Goal: Transaction & Acquisition: Purchase product/service

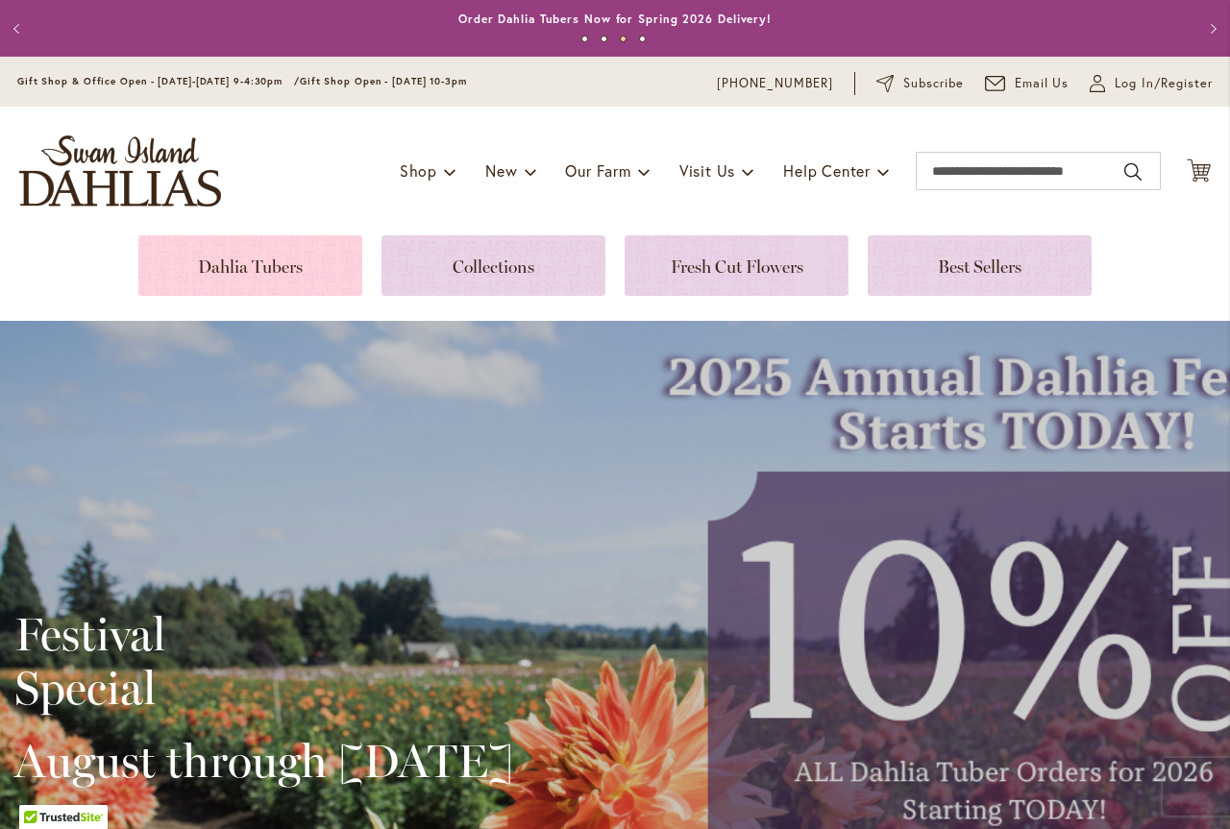
click at [280, 264] on link at bounding box center [250, 265] width 224 height 61
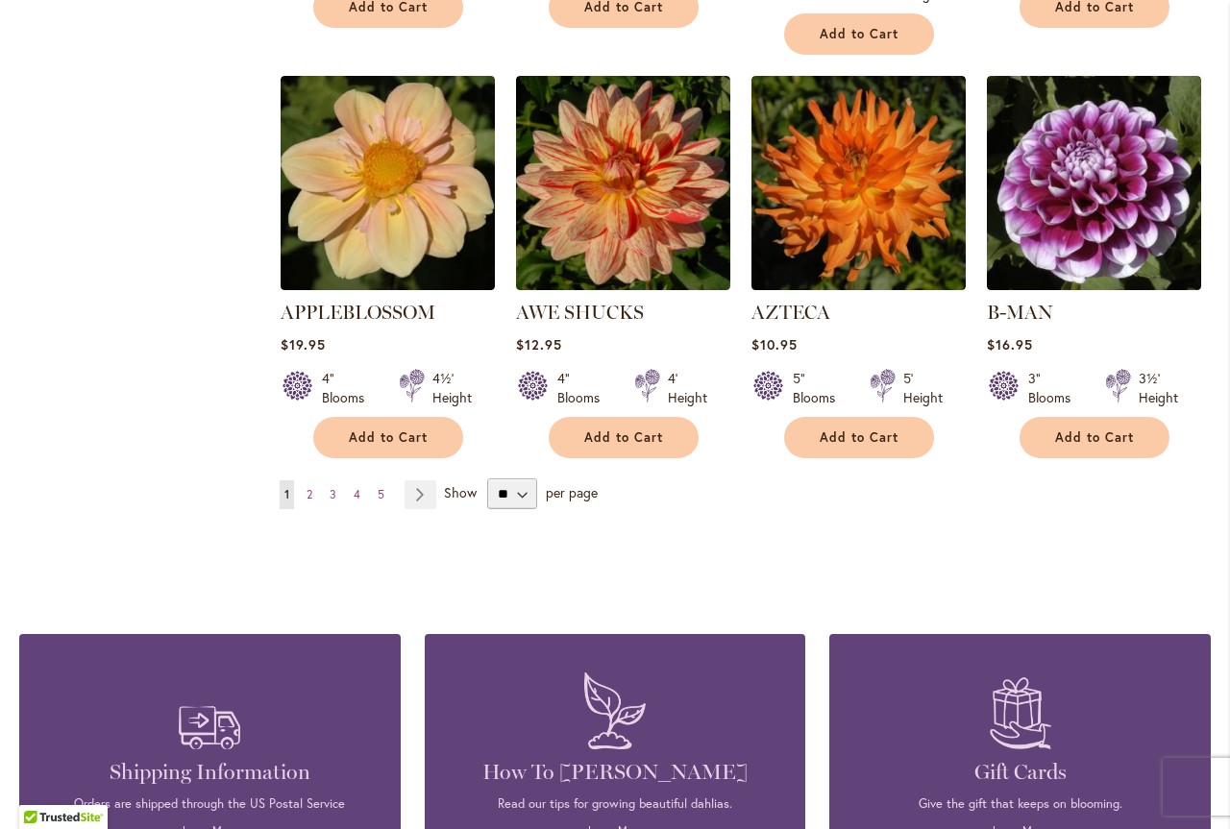
scroll to position [1644, 0]
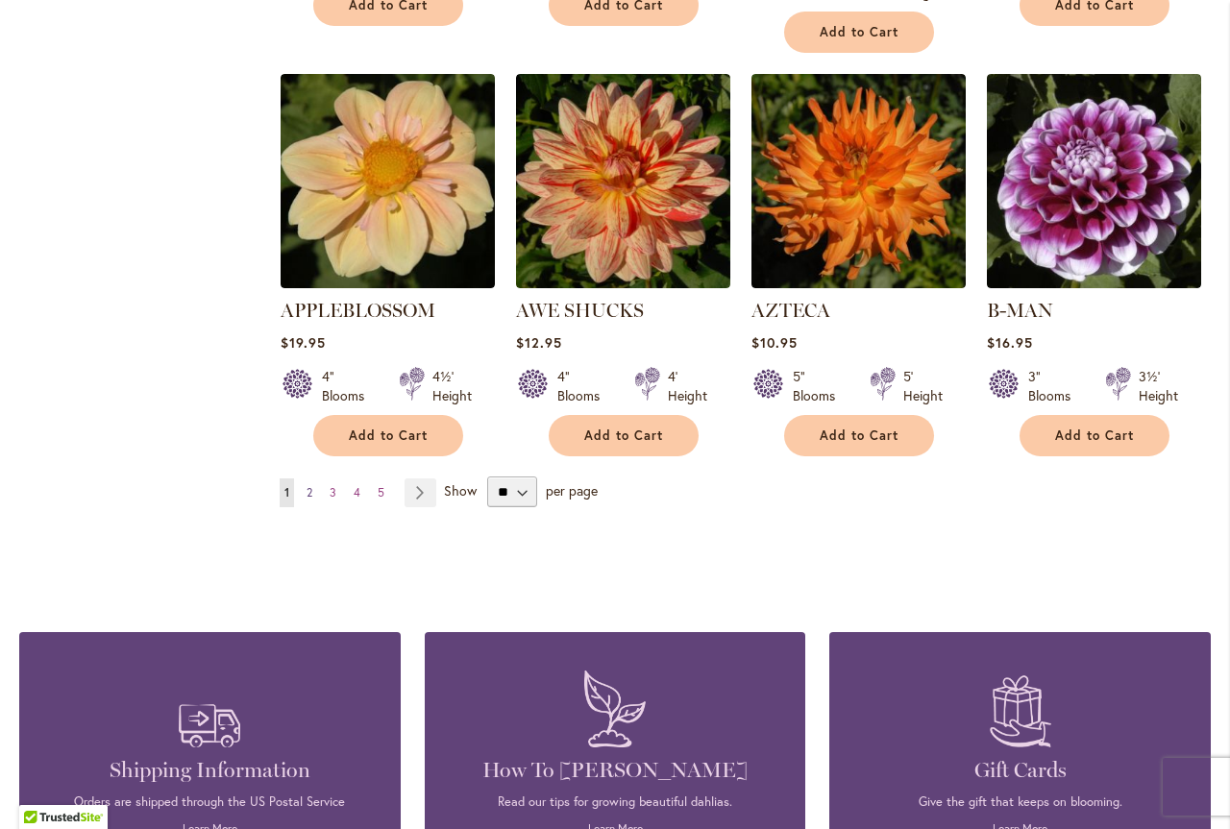
click at [311, 485] on span "2" at bounding box center [310, 492] width 6 height 14
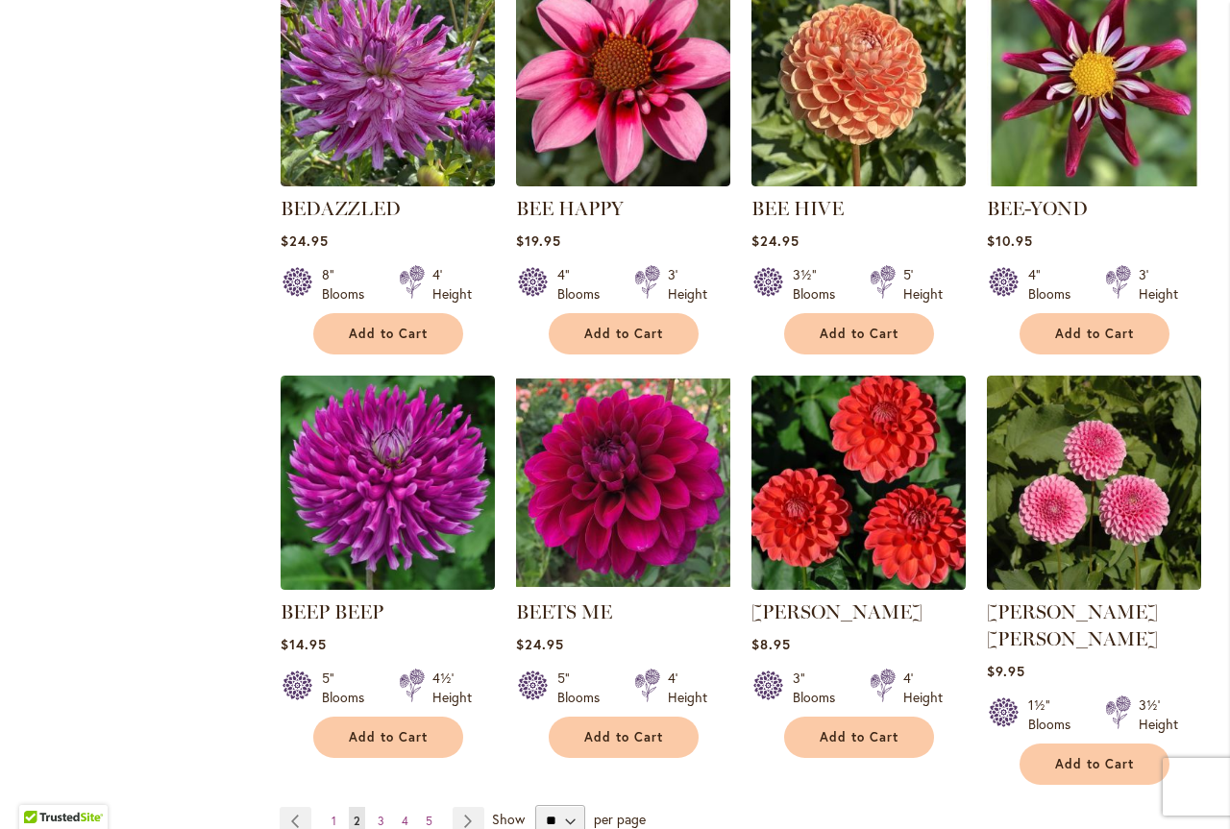
scroll to position [1644, 0]
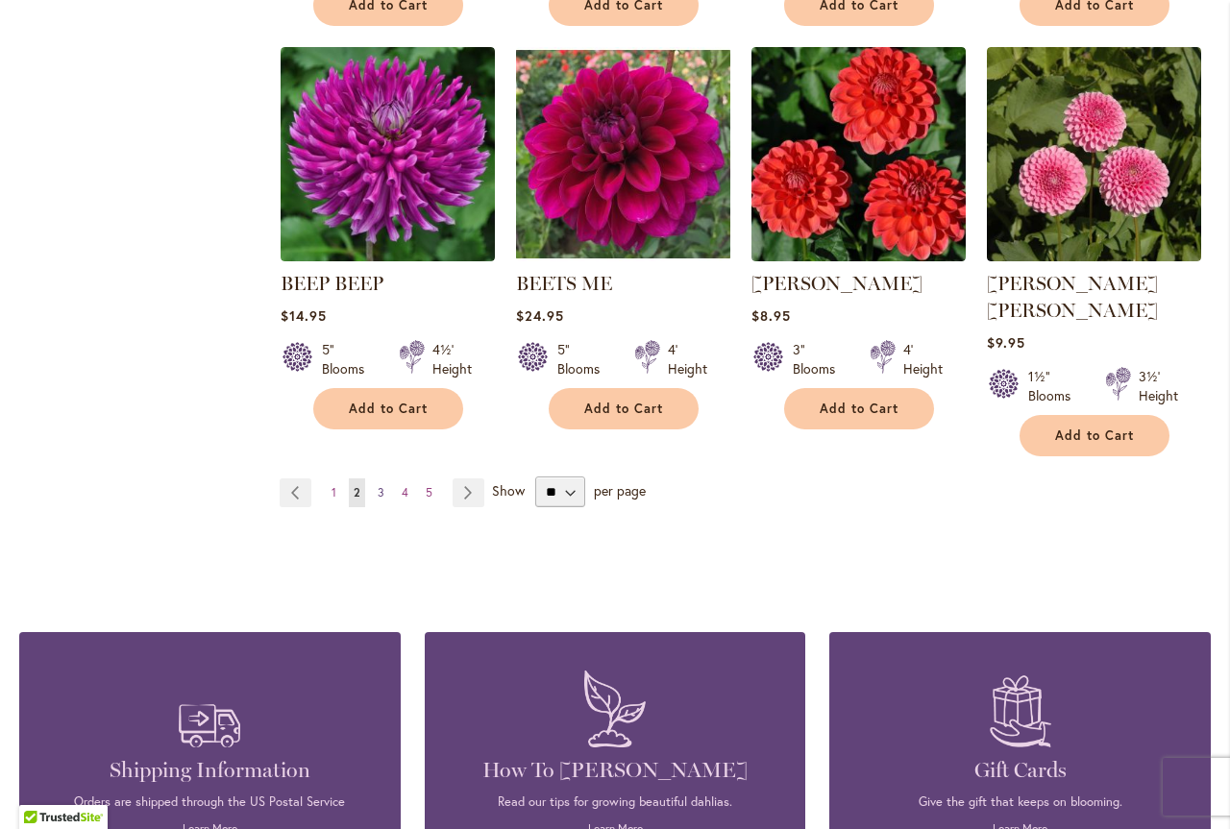
click at [377, 479] on link "Page 3" at bounding box center [381, 493] width 16 height 29
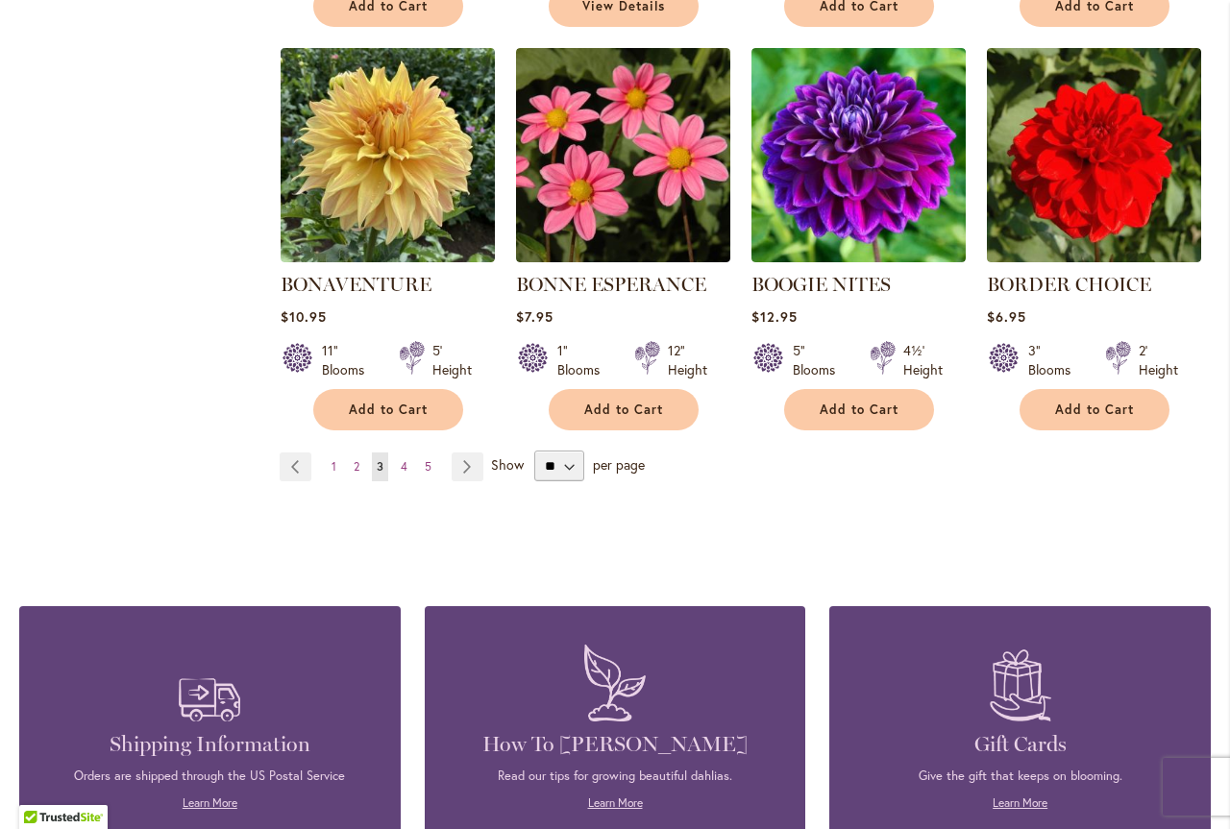
scroll to position [1644, 0]
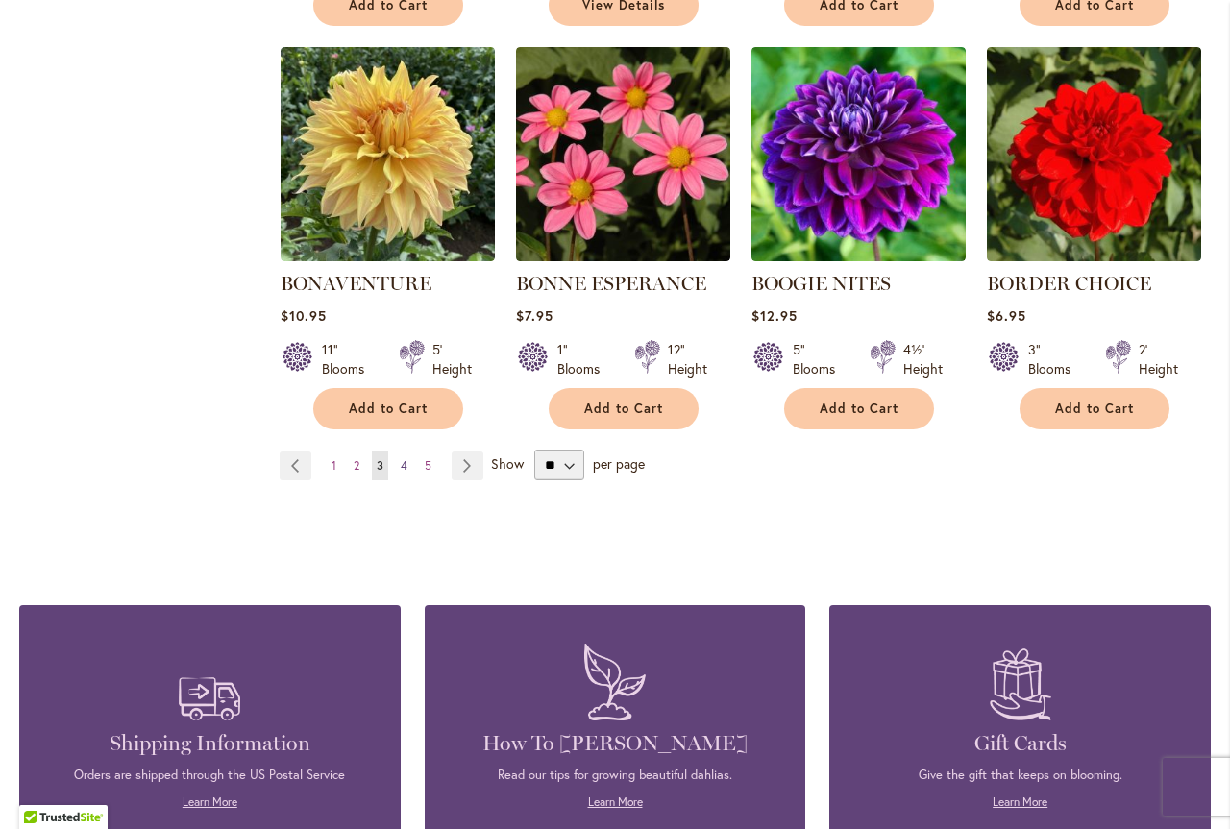
click at [407, 466] on span "4" at bounding box center [404, 465] width 7 height 14
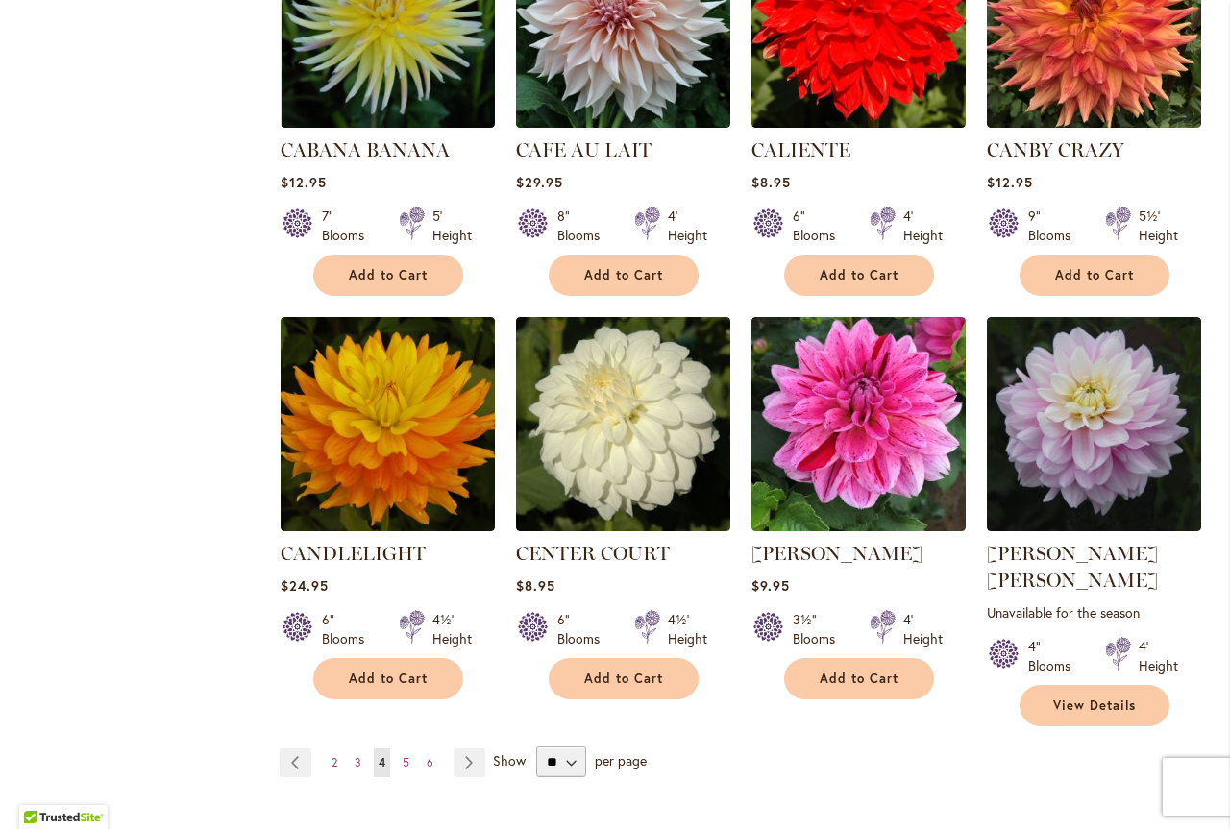
scroll to position [1424, 0]
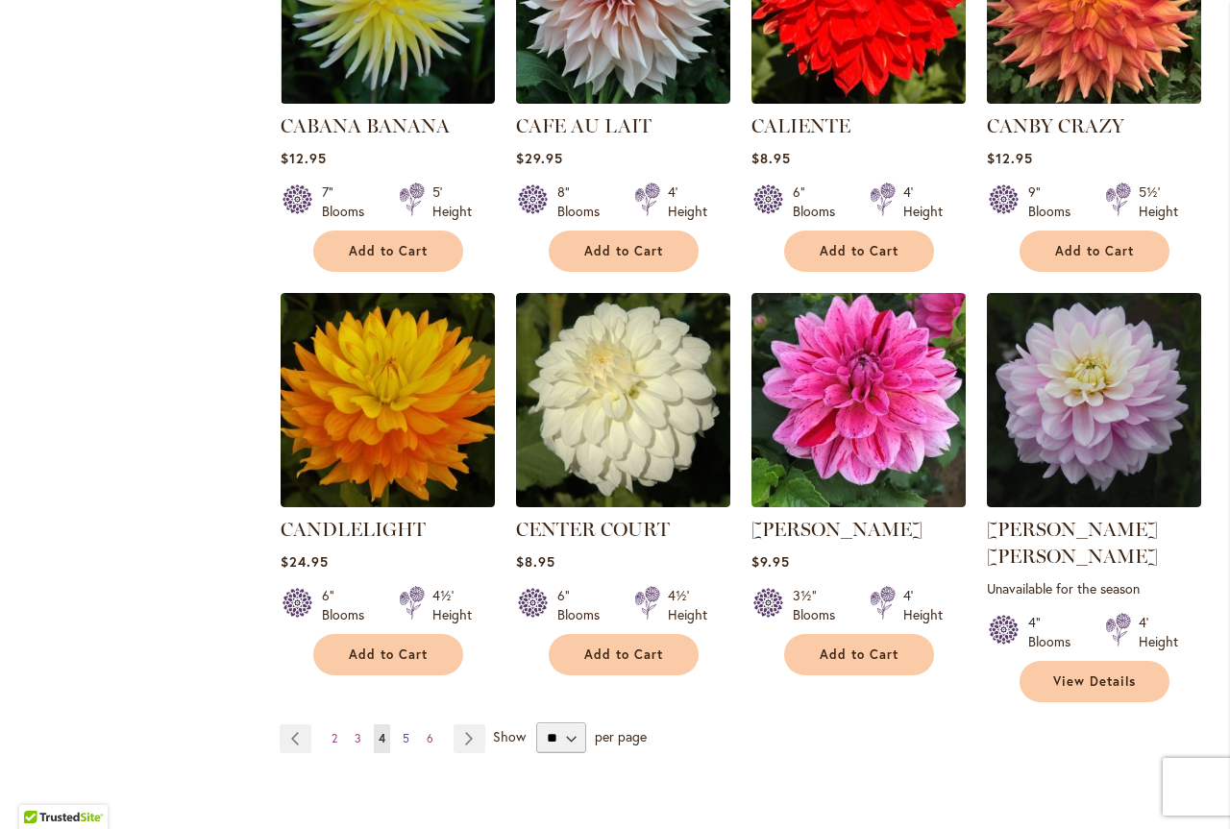
click at [403, 731] on span "5" at bounding box center [406, 738] width 7 height 14
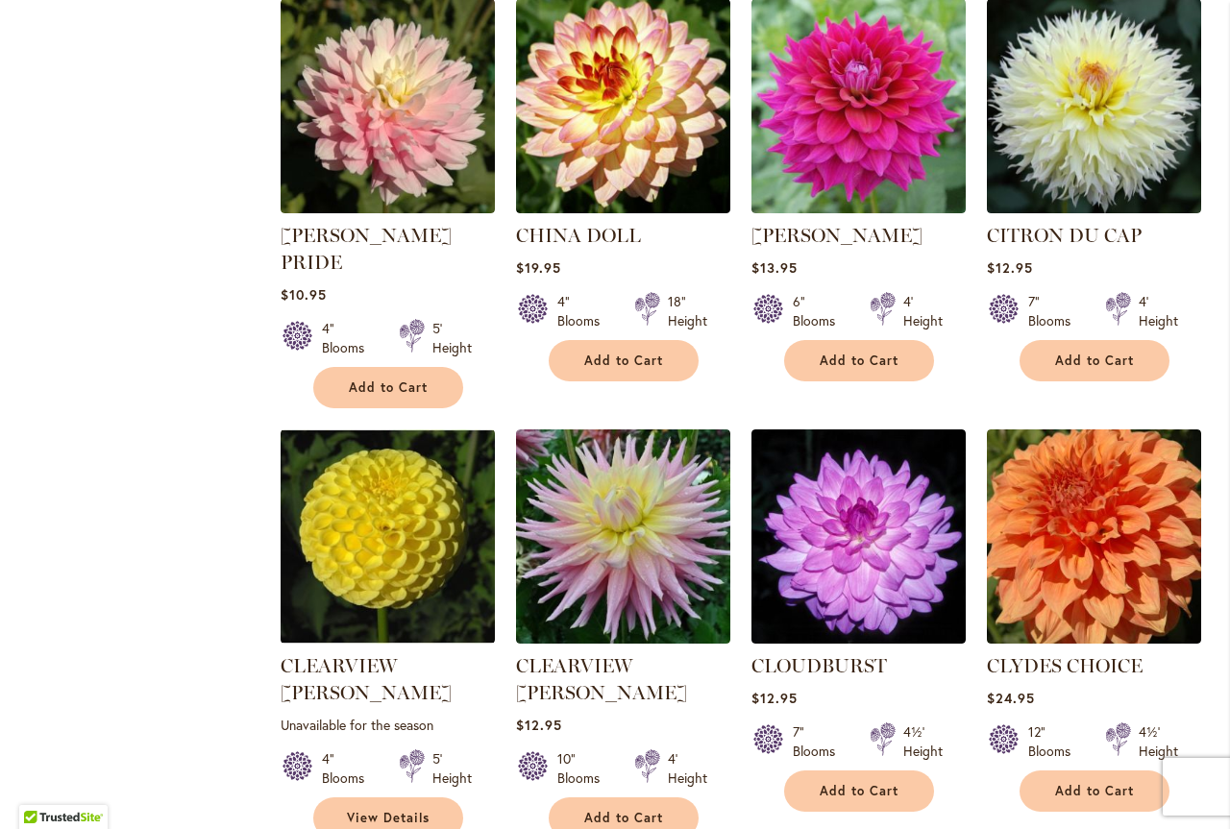
scroll to position [1424, 0]
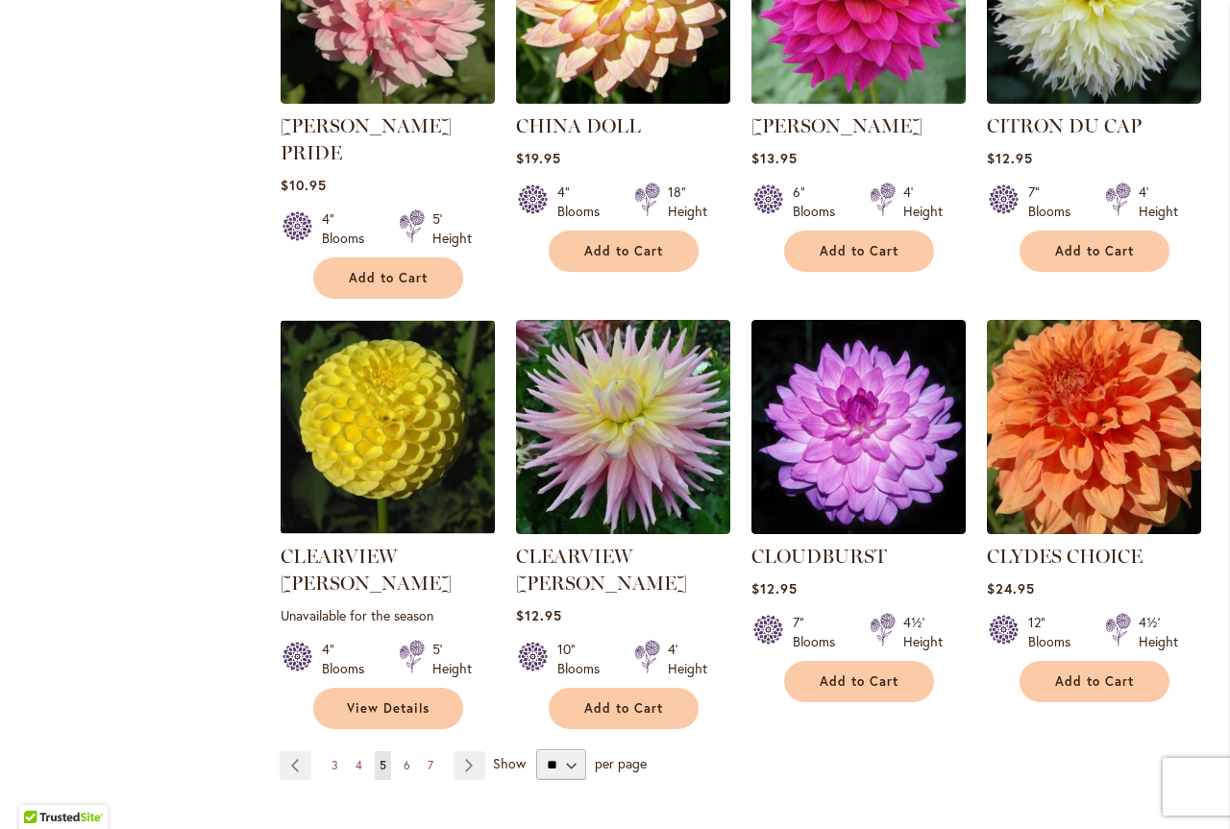
click at [408, 758] on span "6" at bounding box center [407, 765] width 7 height 14
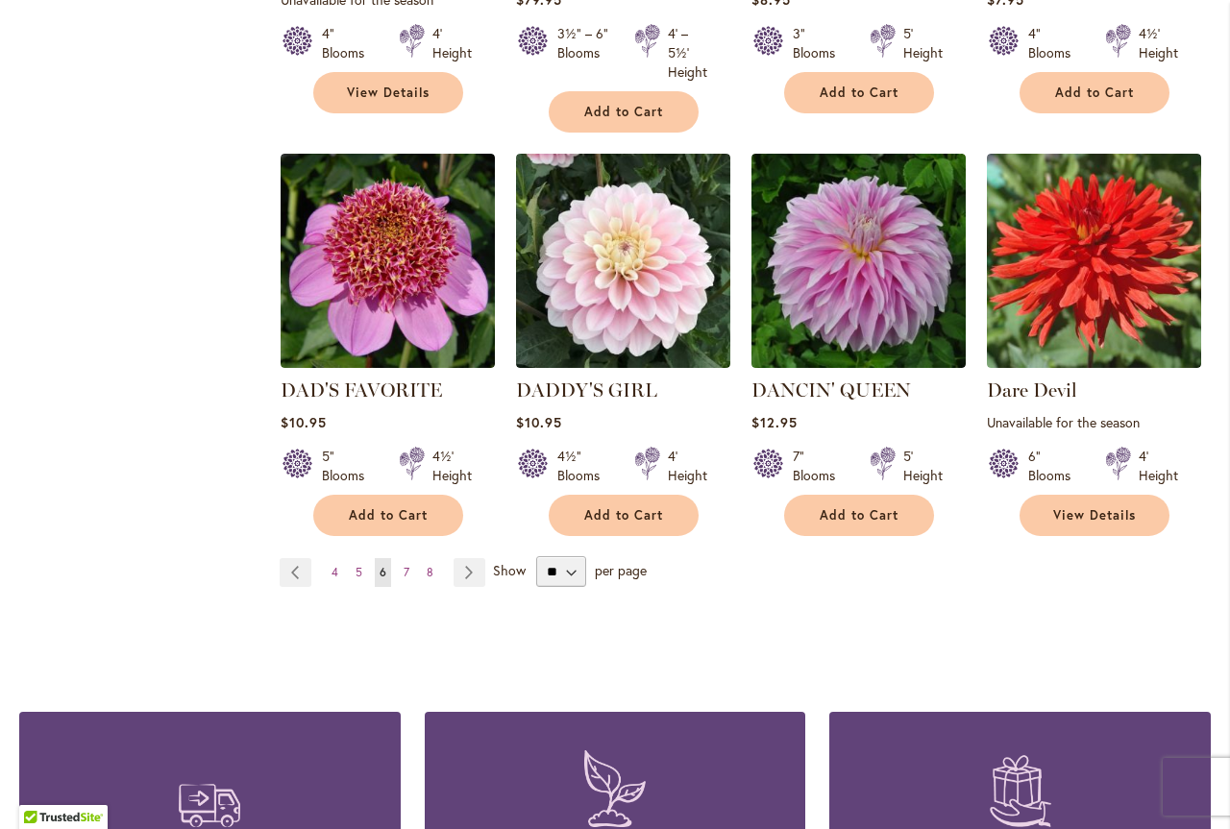
scroll to position [1644, 0]
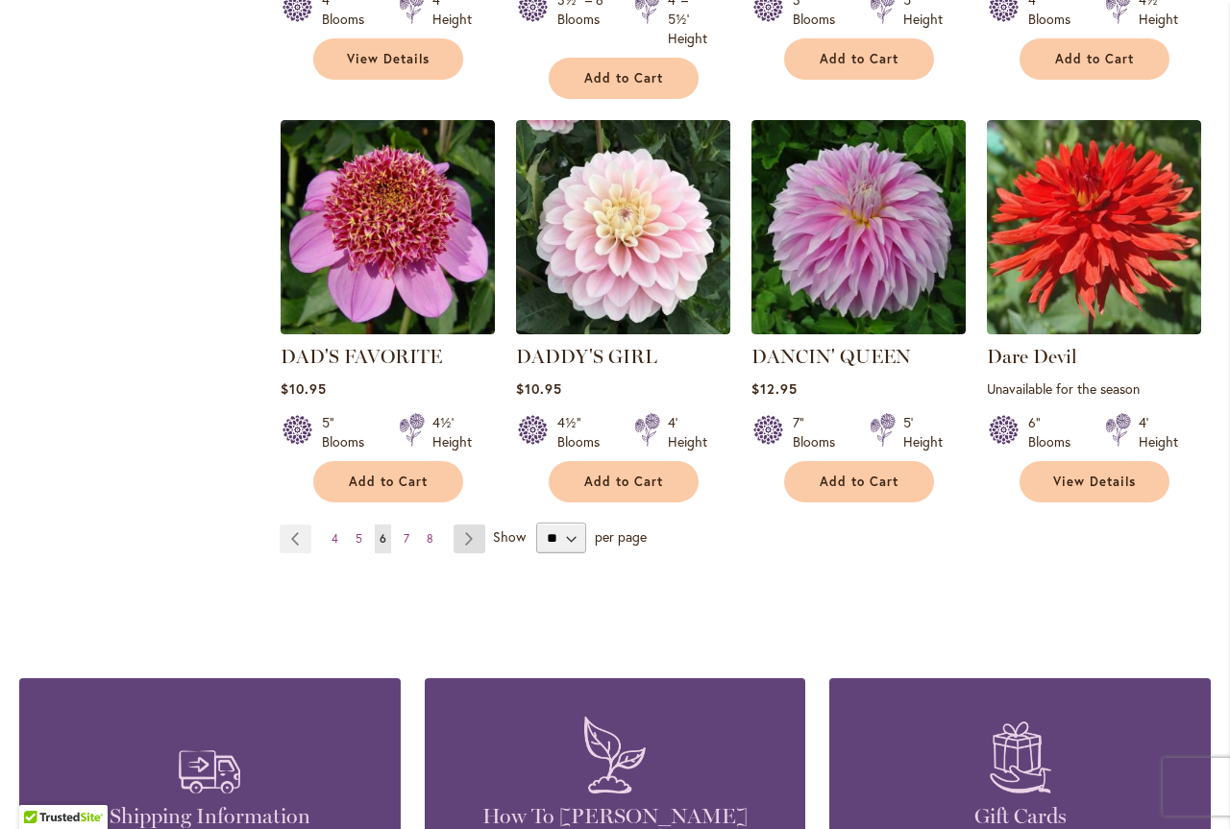
click at [467, 525] on link "Page Next" at bounding box center [470, 539] width 32 height 29
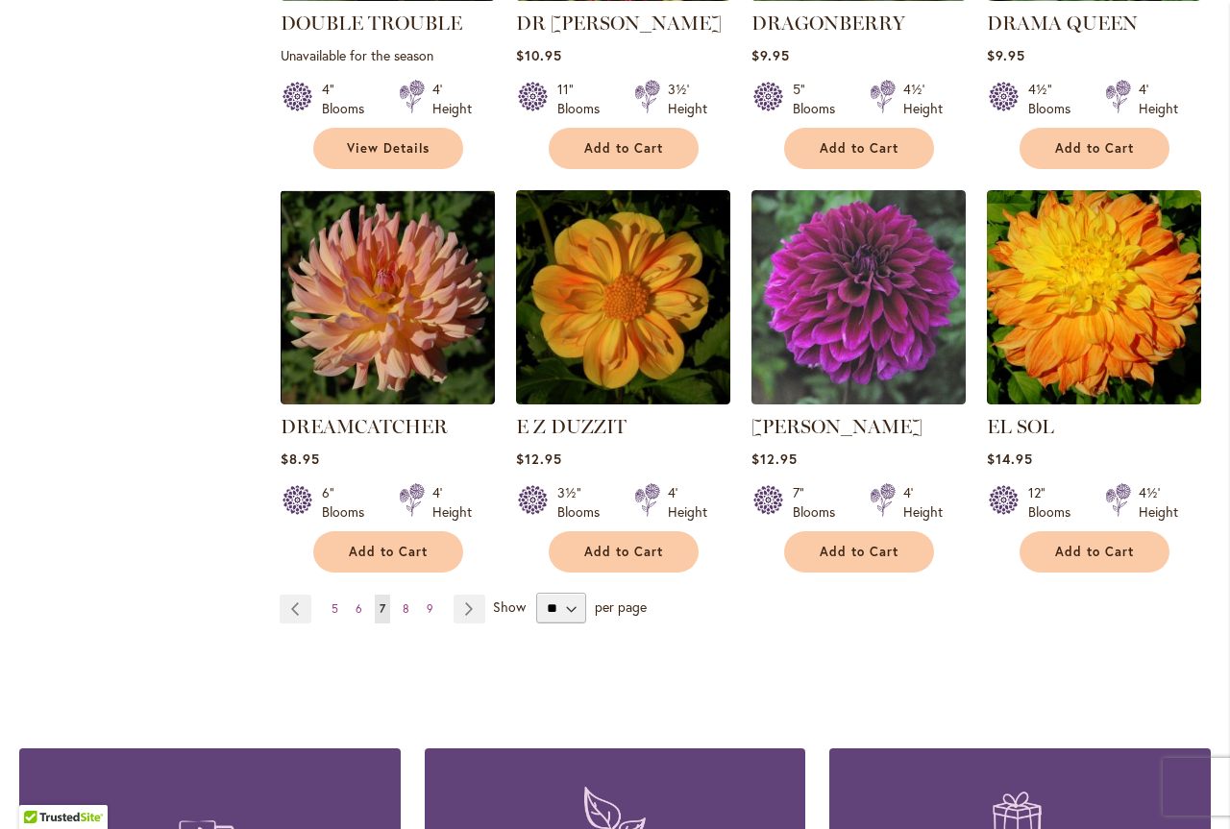
scroll to position [1644, 0]
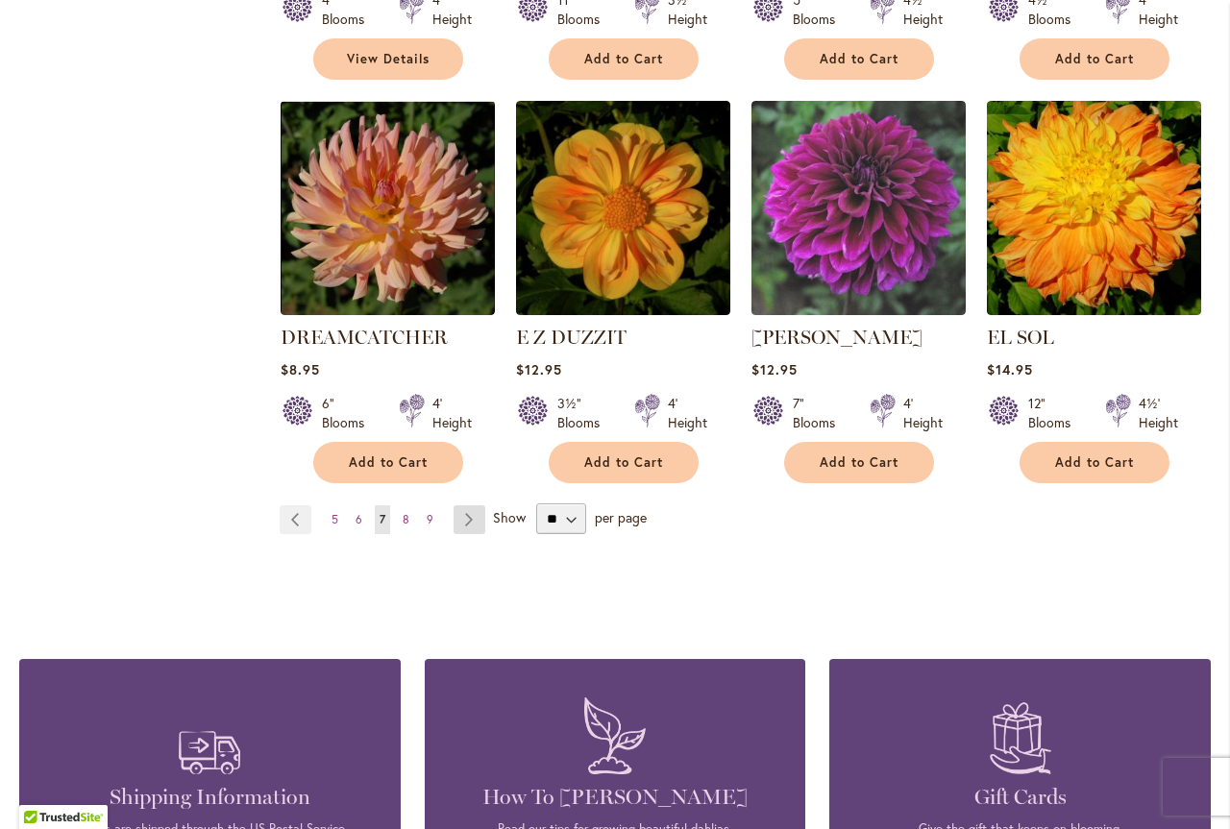
click at [464, 506] on link "Page Next" at bounding box center [470, 520] width 32 height 29
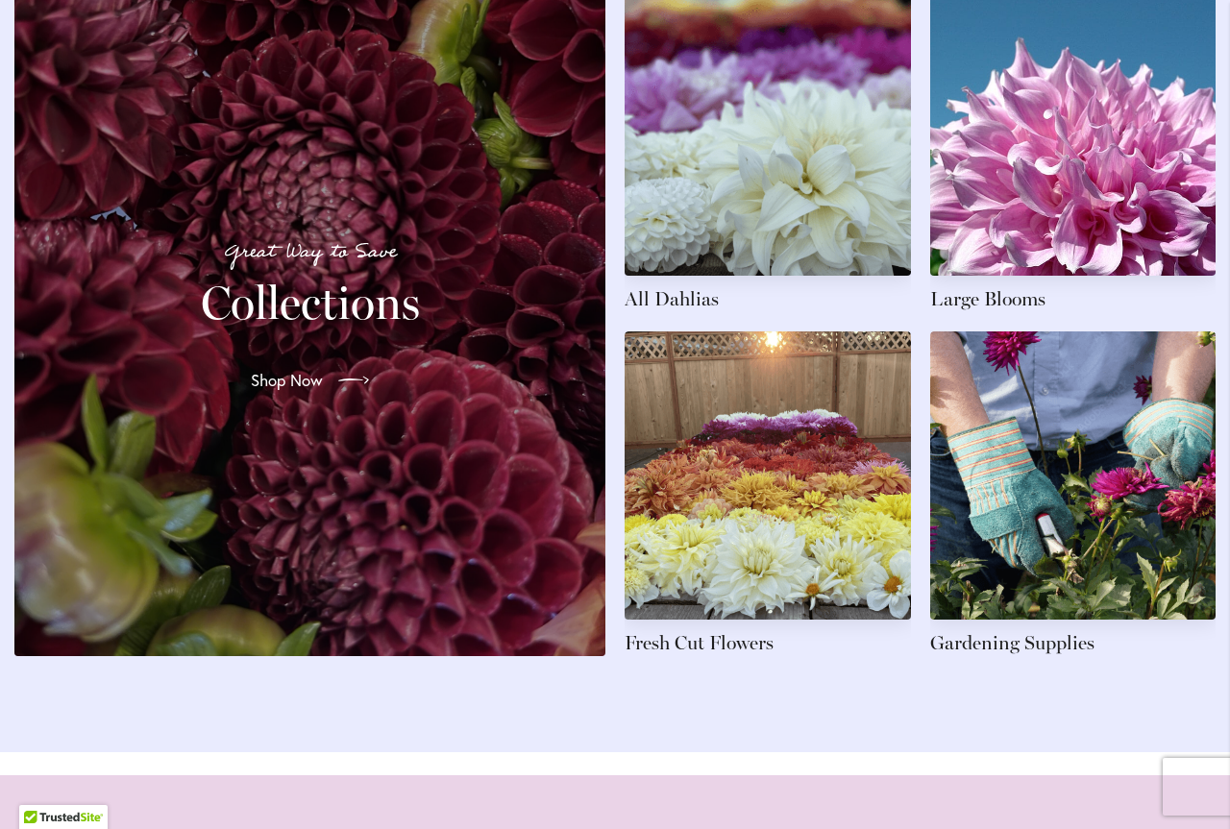
scroll to position [2958, 0]
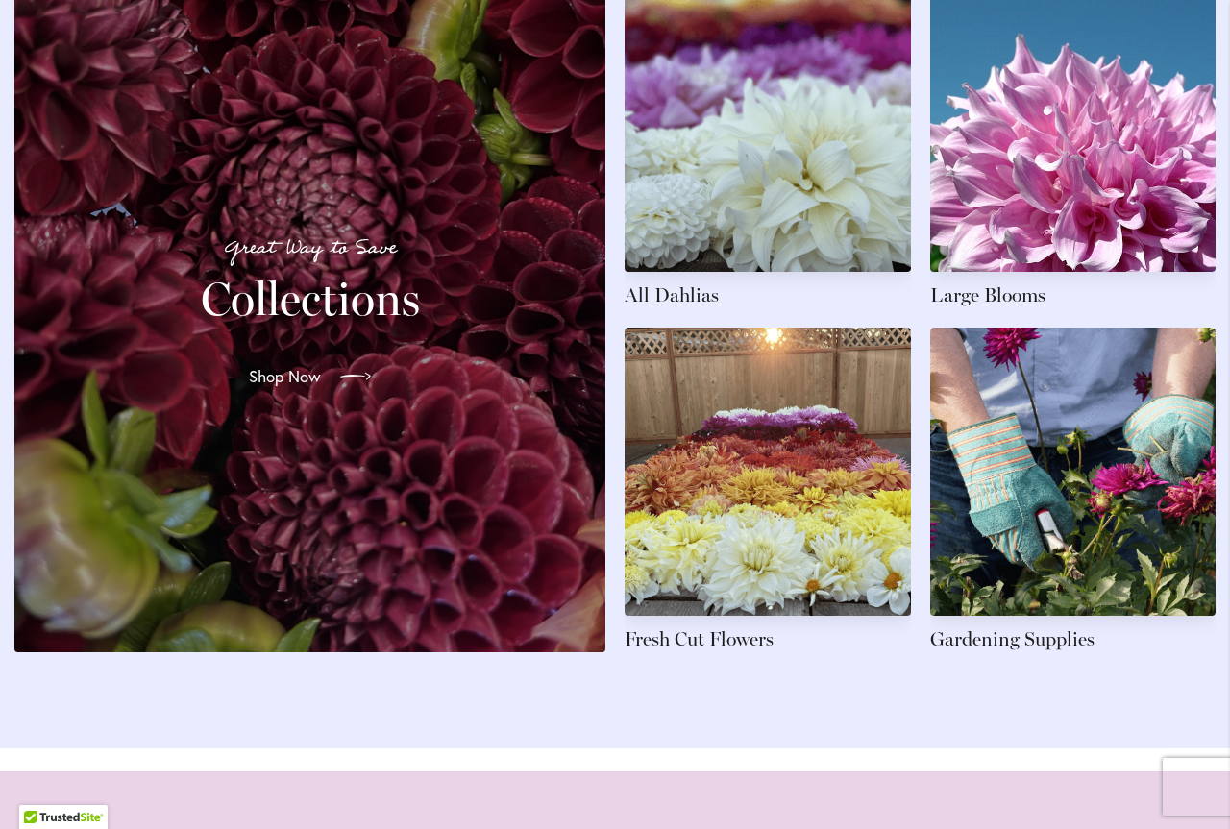
click at [297, 388] on span "Shop Now" at bounding box center [285, 376] width 72 height 23
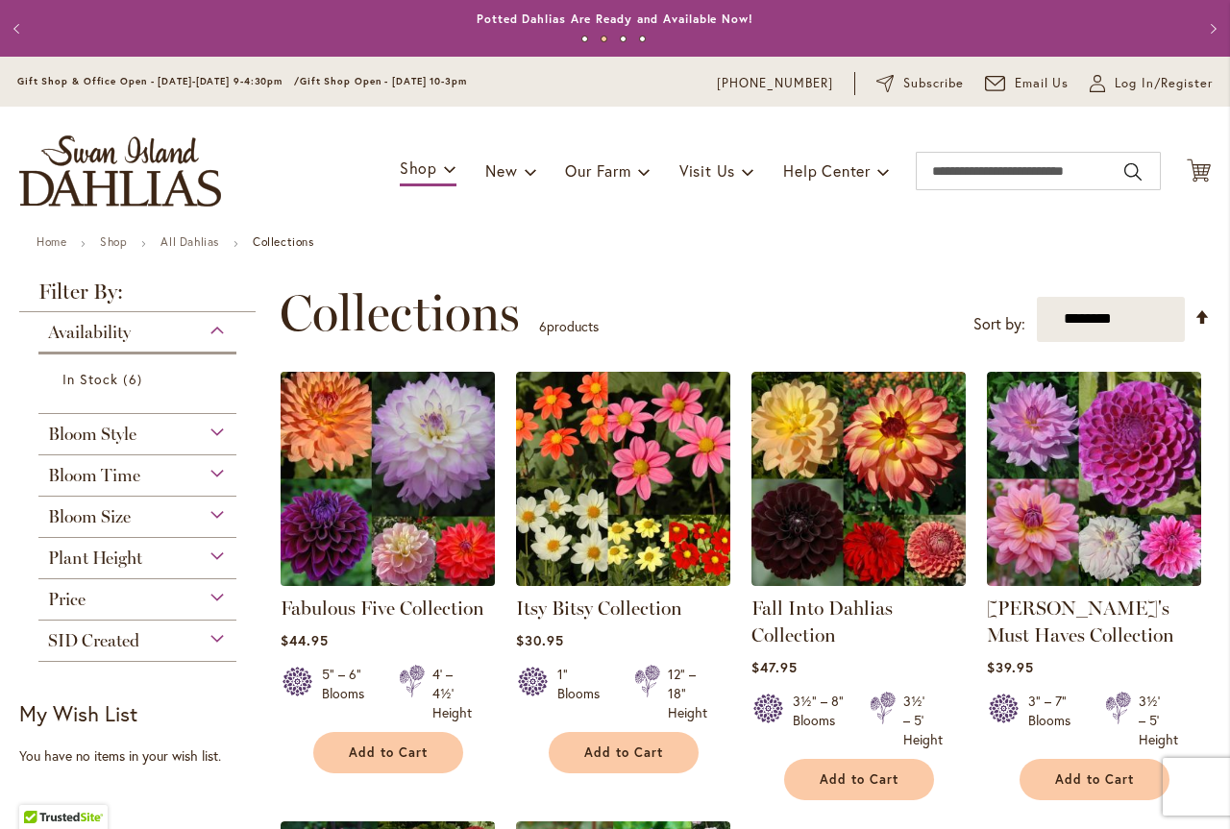
click at [460, 544] on img at bounding box center [387, 478] width 225 height 225
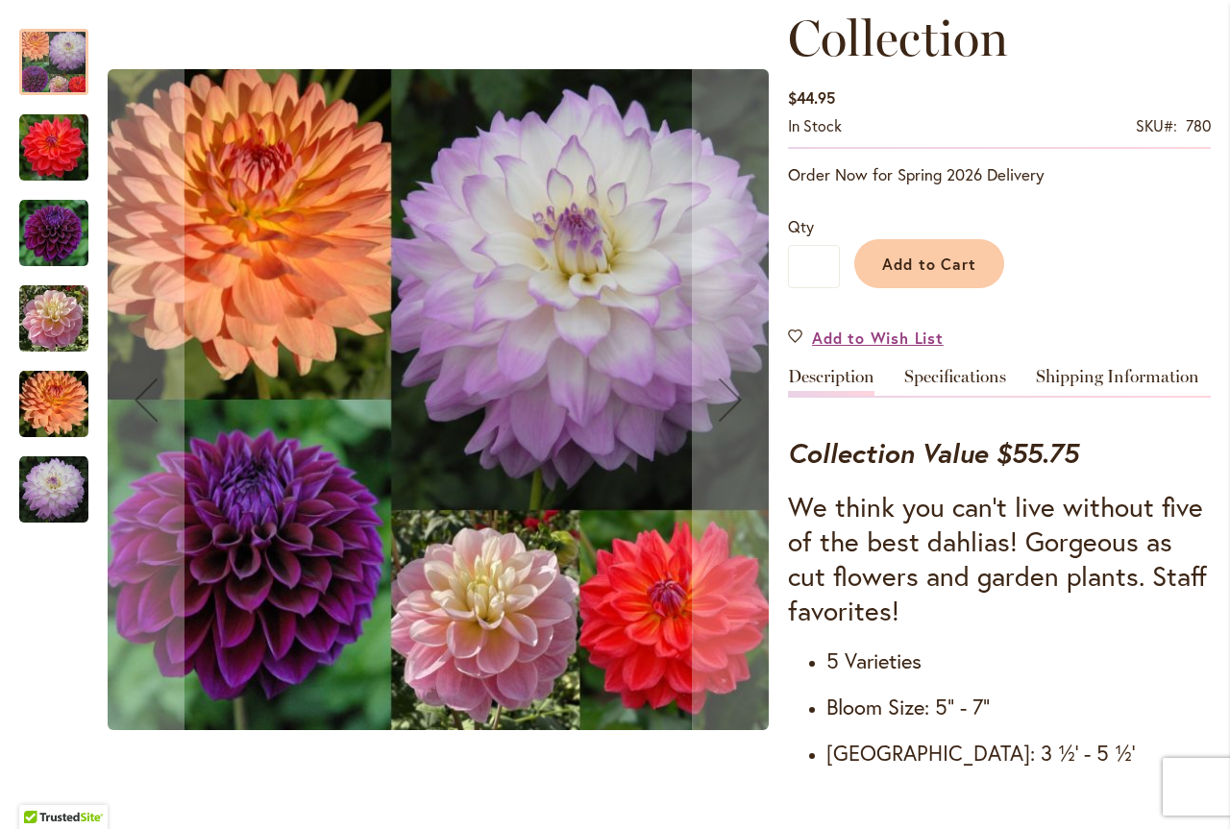
scroll to position [329, 0]
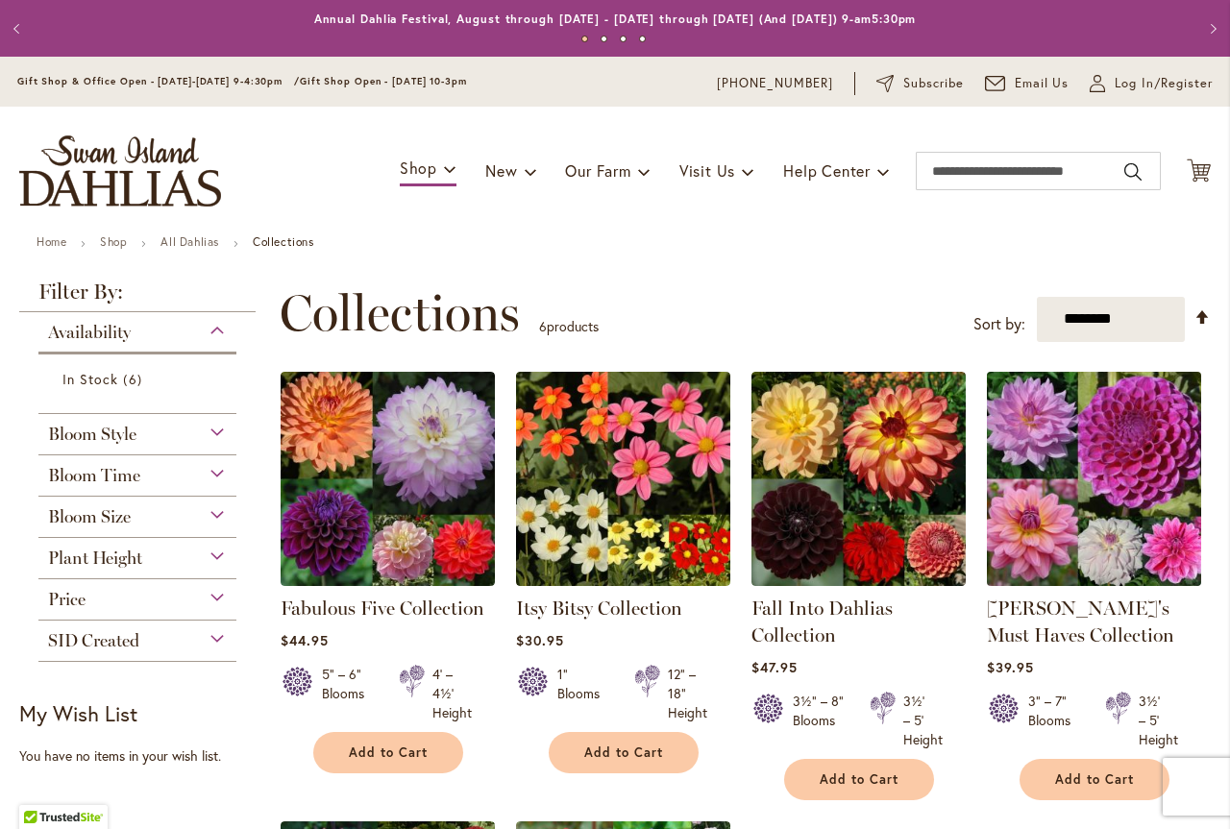
click at [1132, 451] on img at bounding box center [1093, 478] width 225 height 225
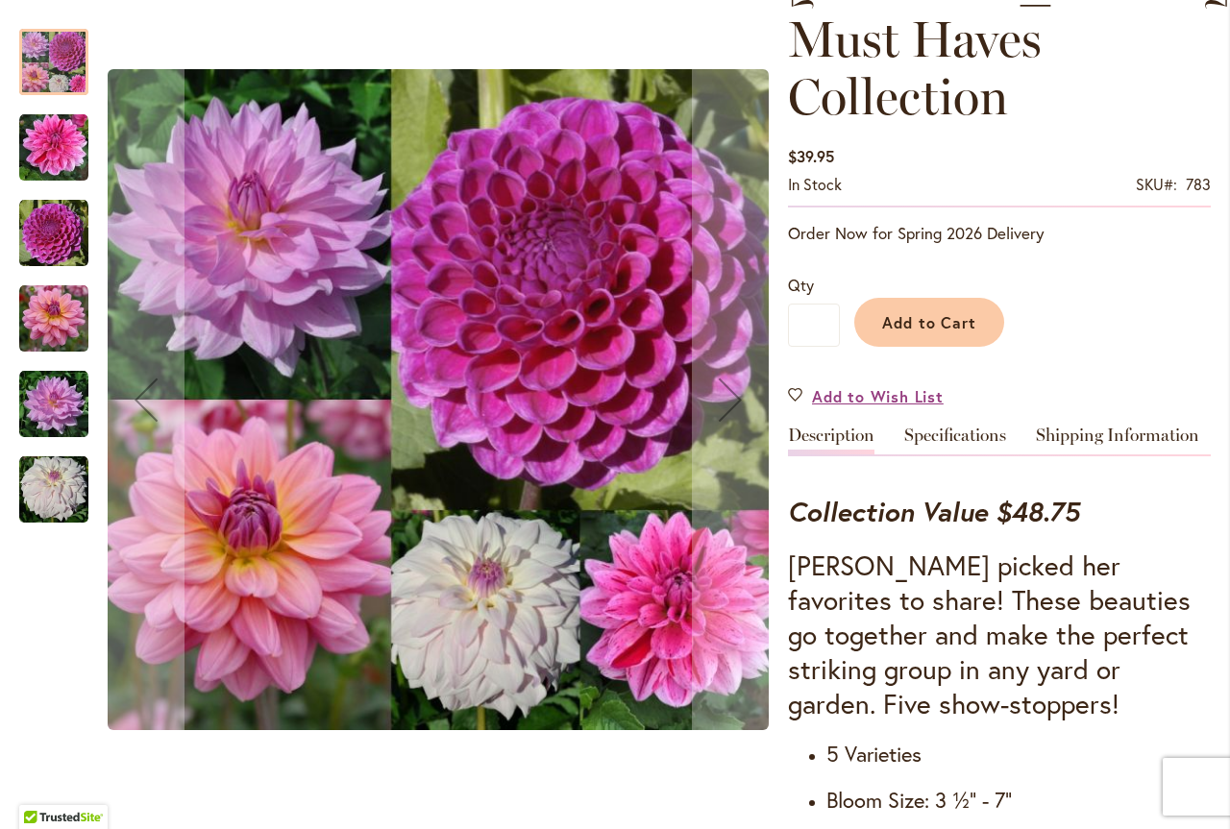
scroll to position [438, 0]
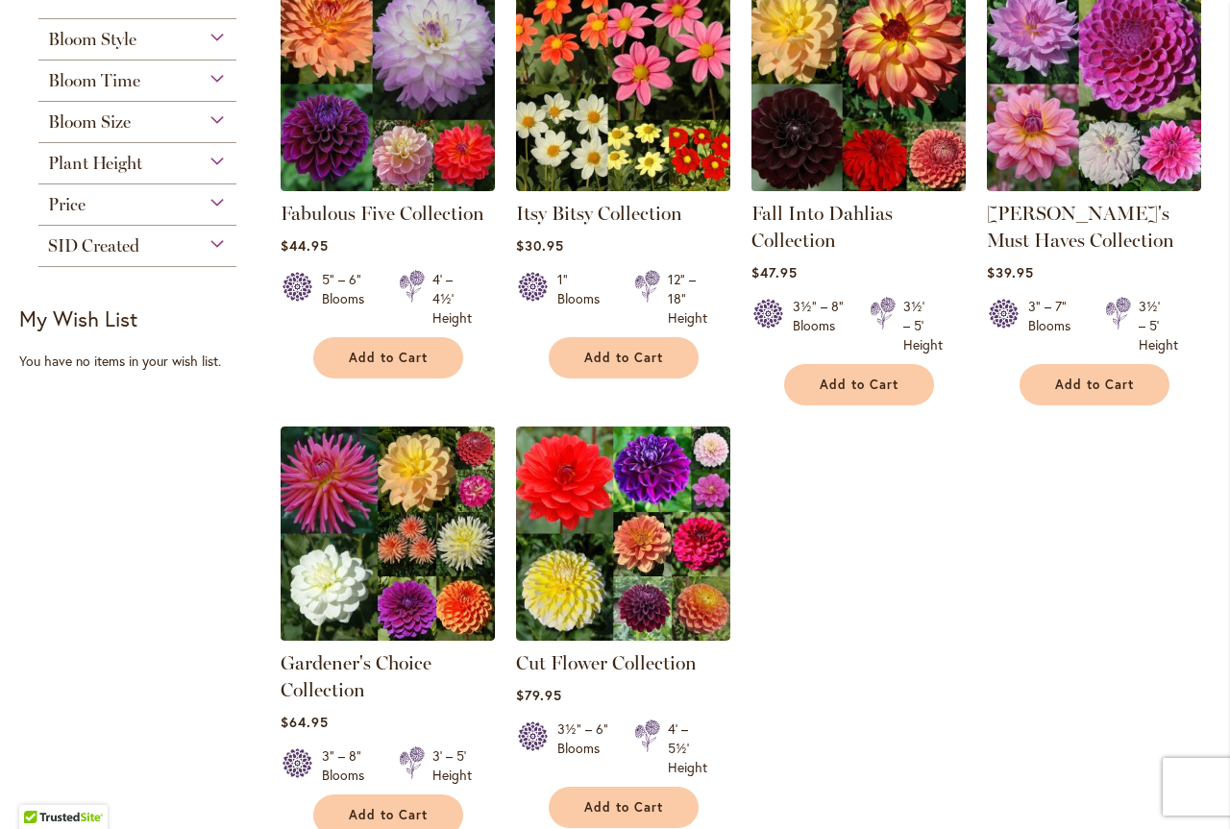
scroll to position [438, 0]
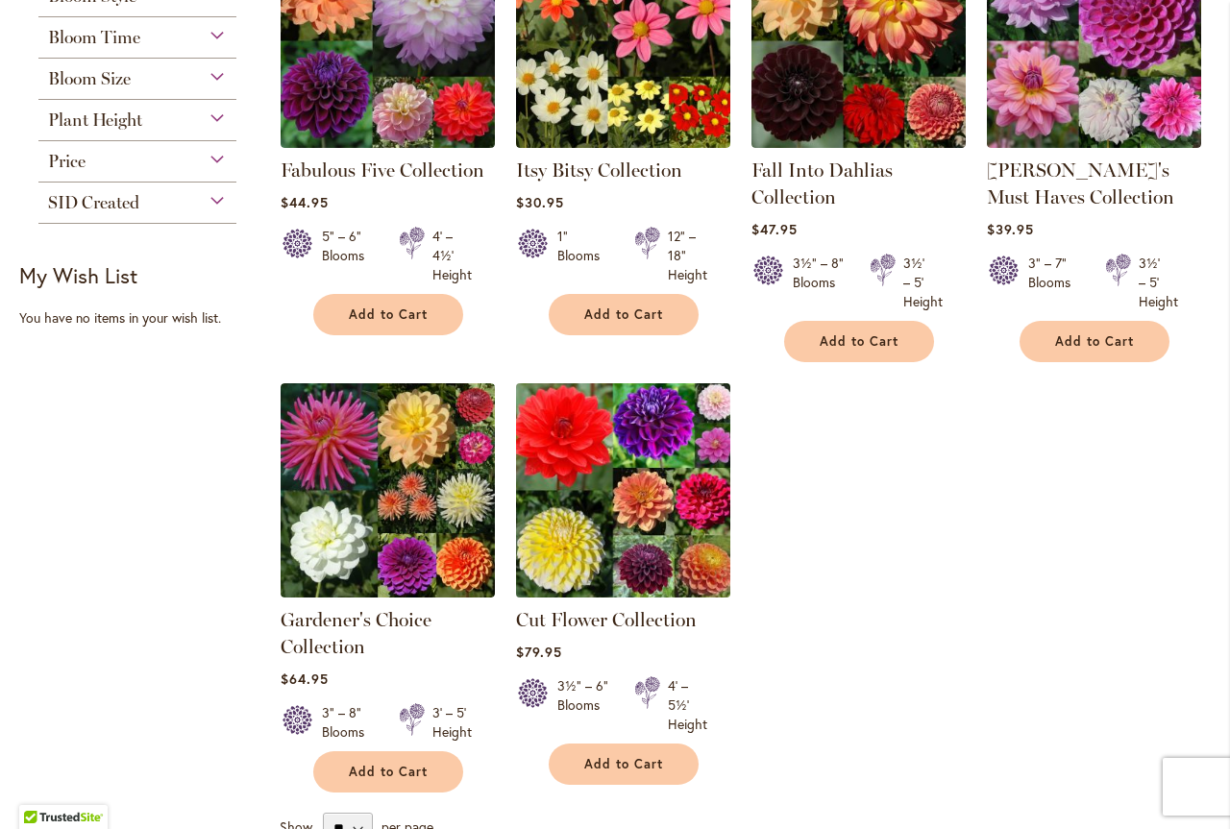
click at [677, 509] on img at bounding box center [622, 490] width 225 height 225
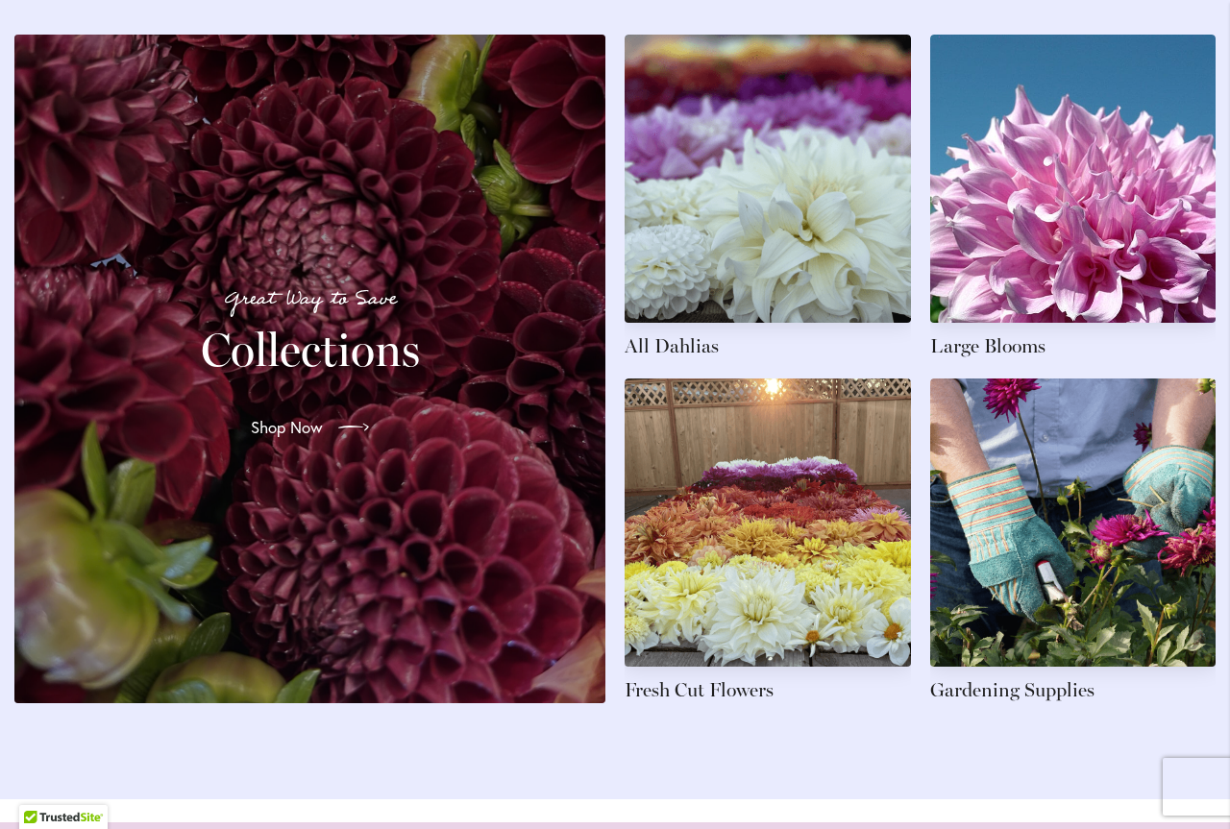
scroll to position [2958, 0]
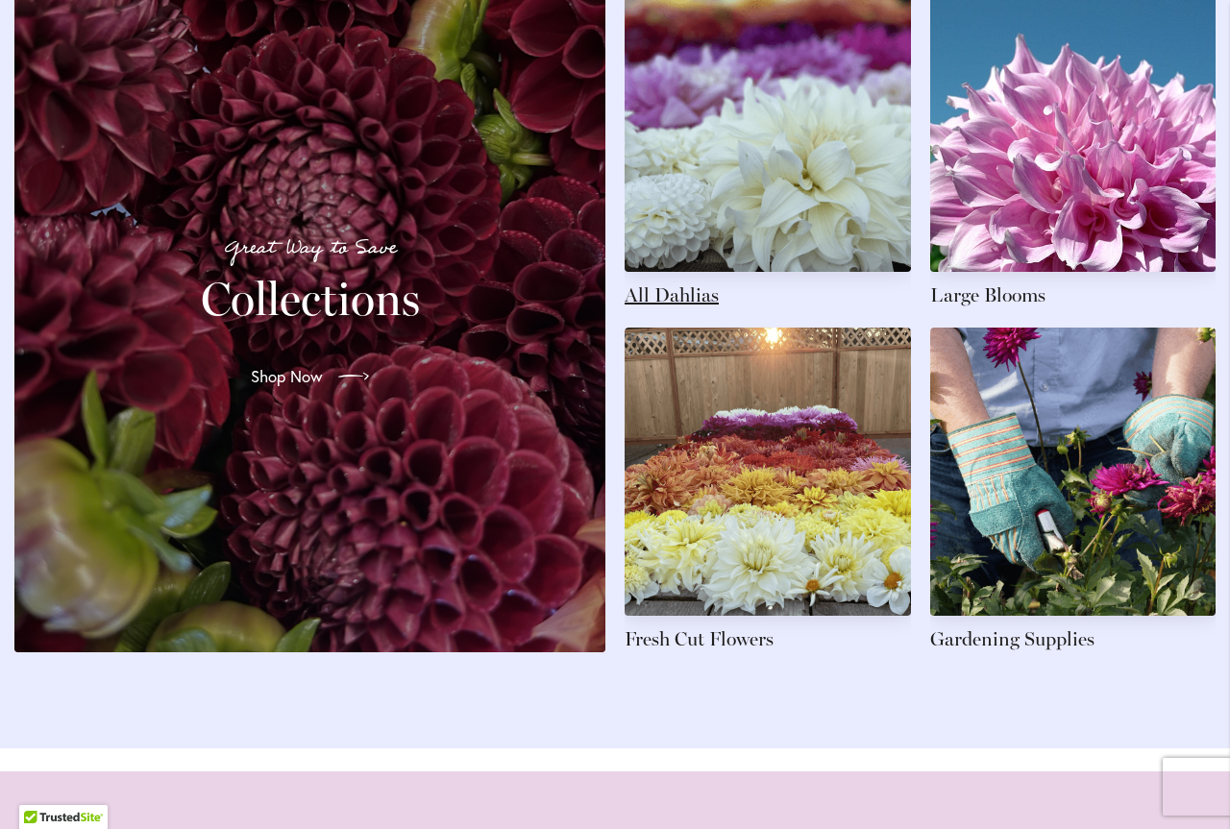
click at [756, 269] on link at bounding box center [768, 146] width 286 height 325
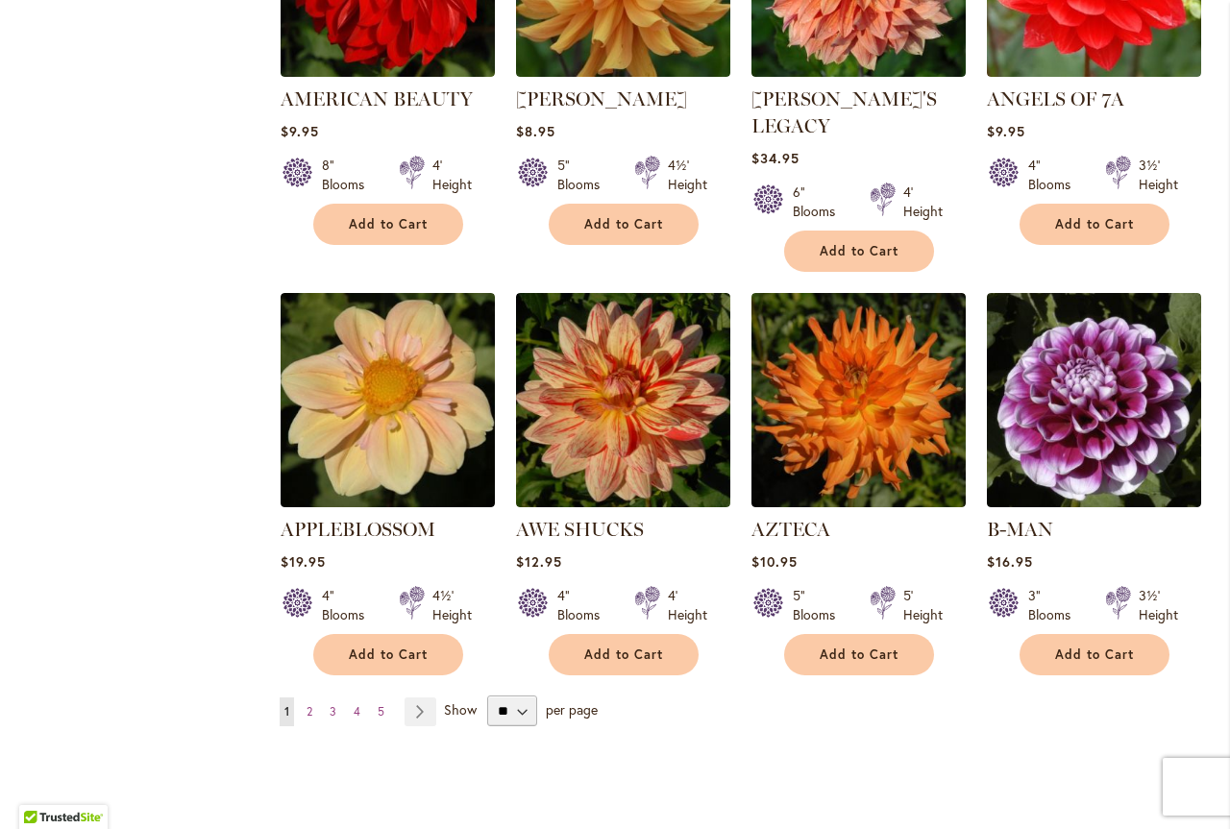
scroll to position [438, 0]
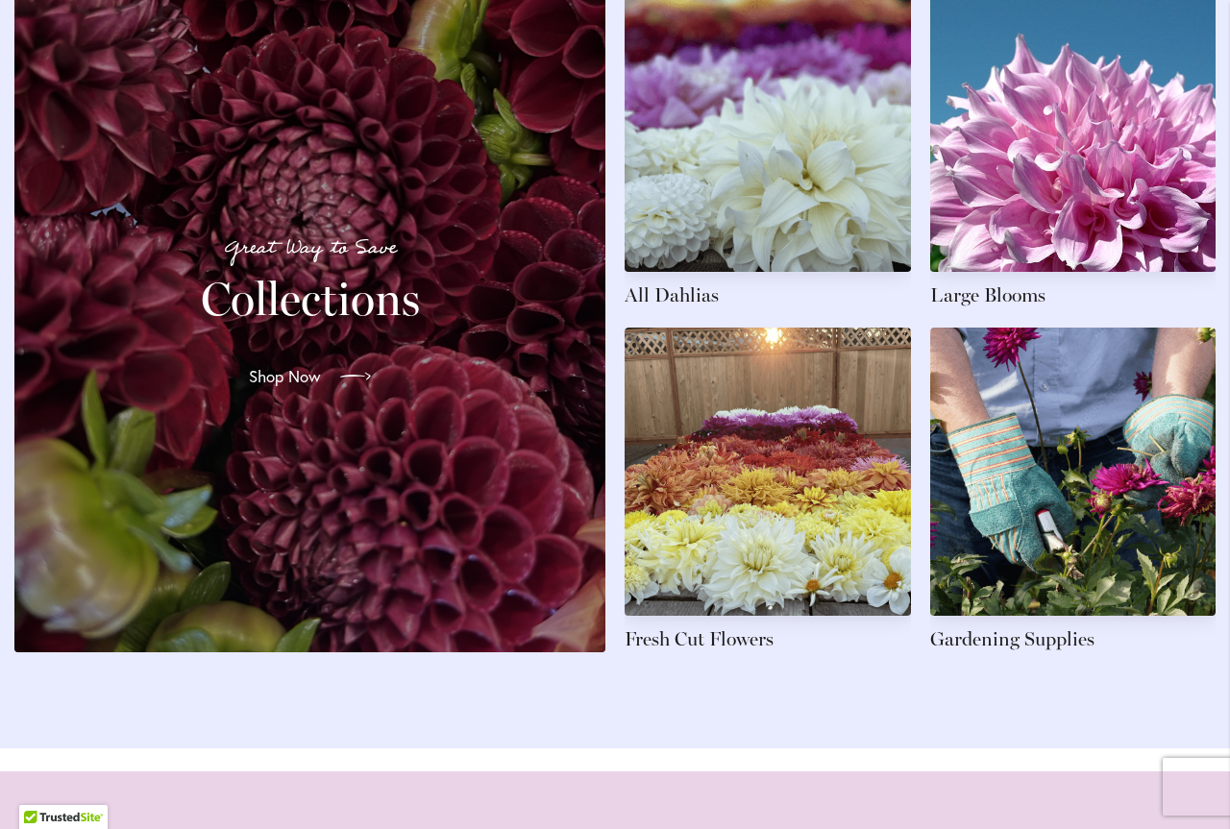
click at [344, 380] on link "Shop Now" at bounding box center [310, 377] width 153 height 54
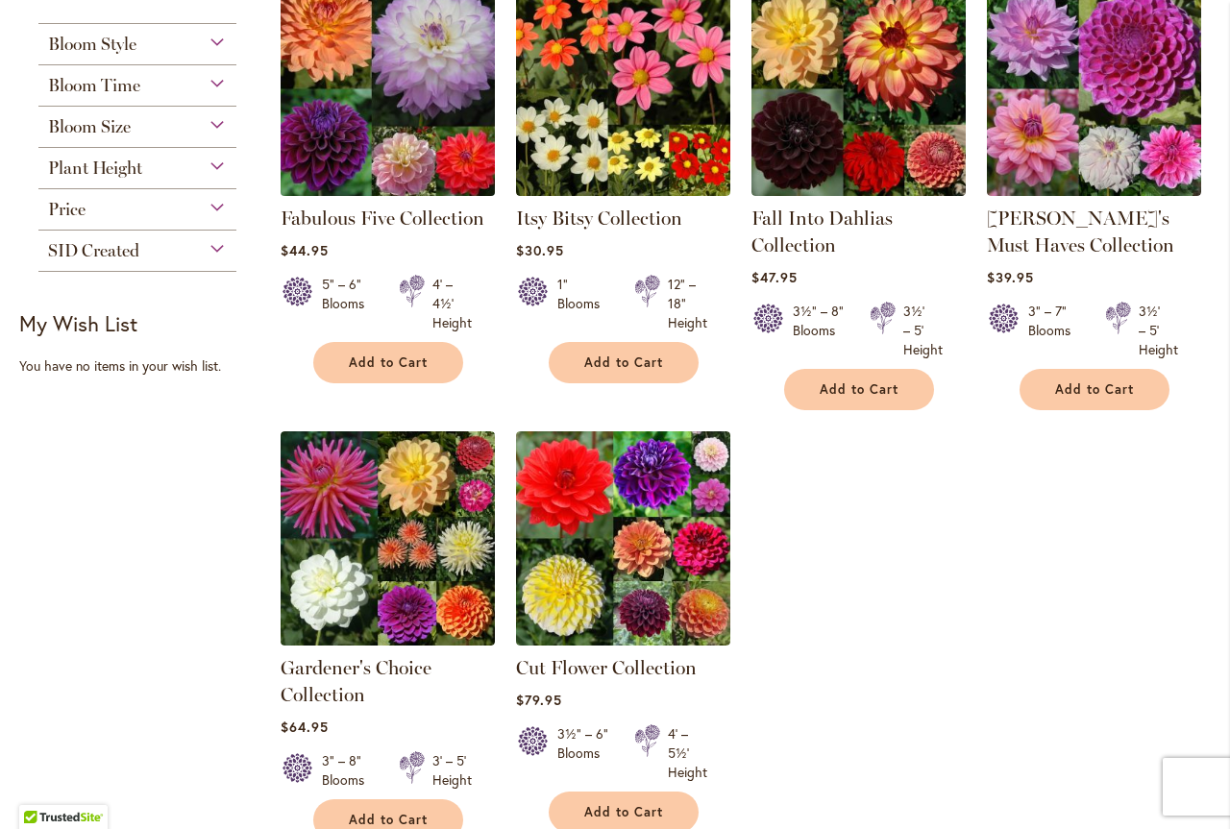
scroll to position [438, 0]
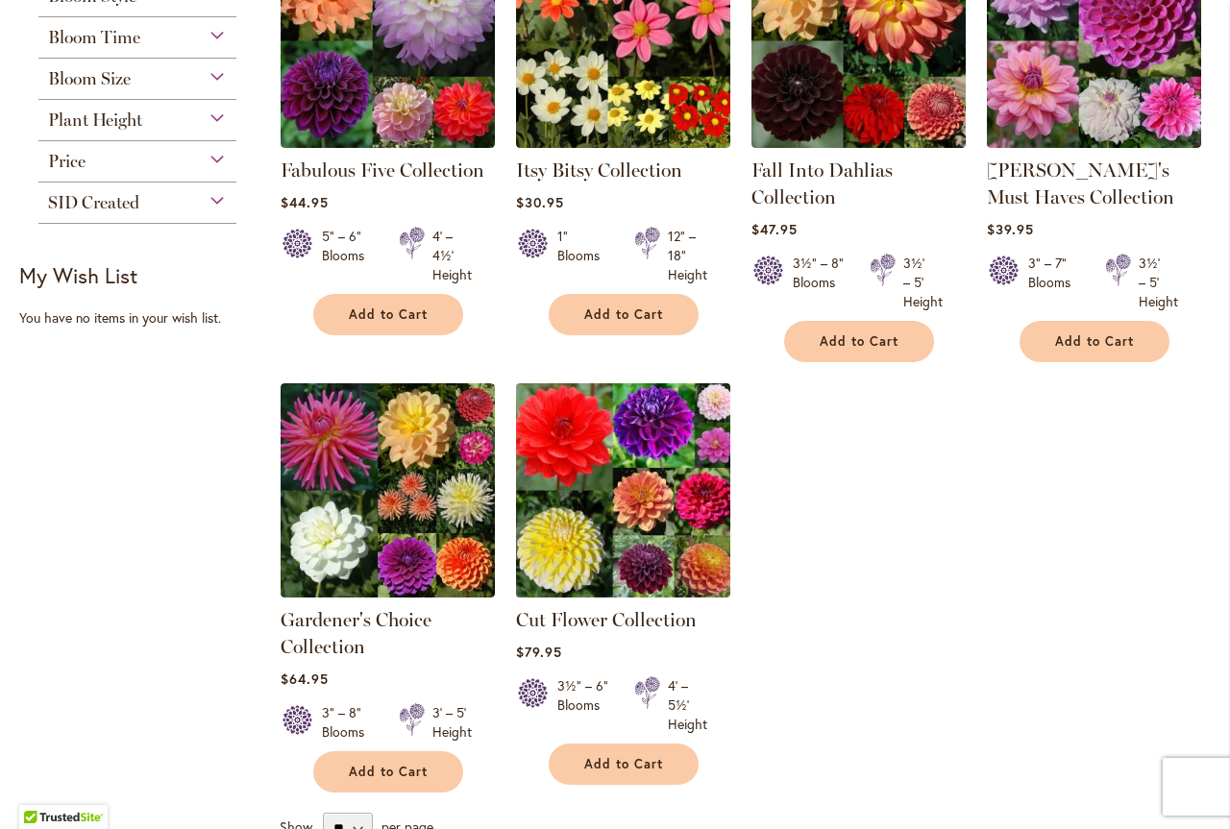
click at [633, 501] on img at bounding box center [622, 490] width 225 height 225
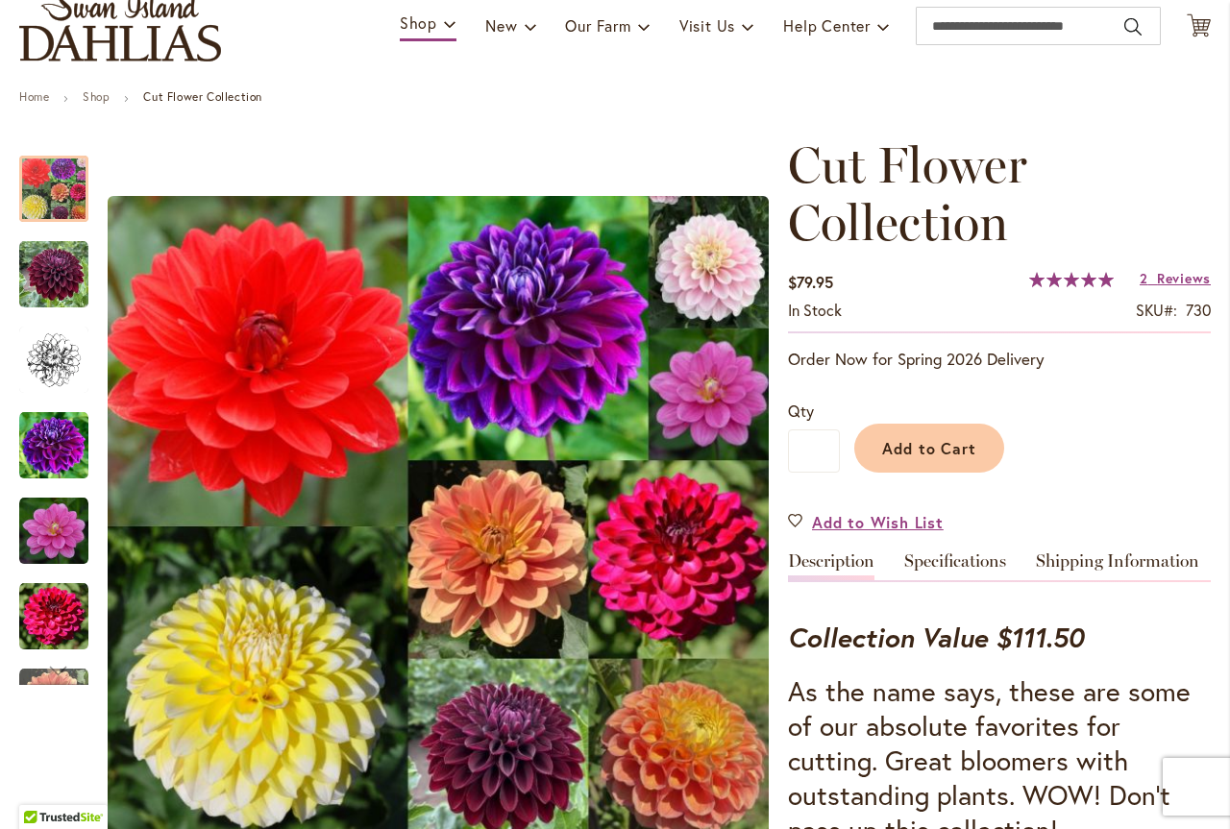
scroll to position [55, 0]
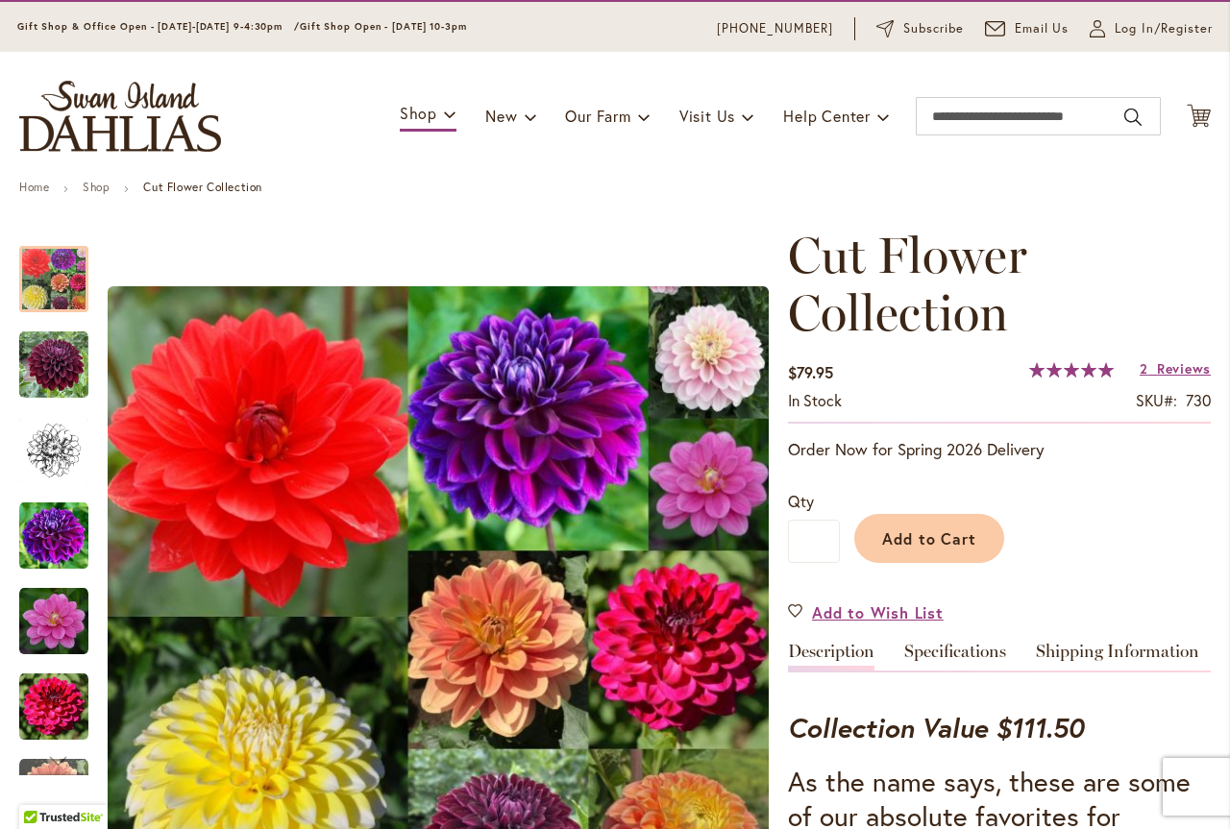
click at [327, 86] on div "Toggle Nav Shop Dahlia Tubers Collections Fresh Cut Dahlias Gardening Supplies …" at bounding box center [615, 116] width 1230 height 129
